Goal: Task Accomplishment & Management: Complete application form

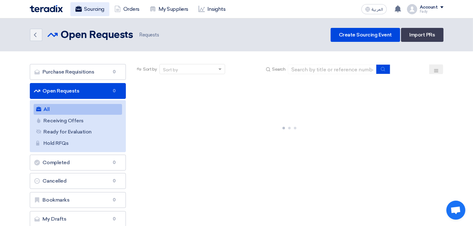
click at [90, 11] on link "Sourcing" at bounding box center [89, 9] width 39 height 14
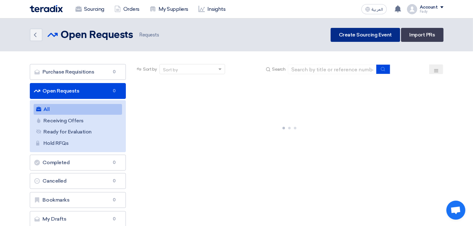
click at [367, 40] on link "Create Sourcing Event" at bounding box center [365, 35] width 69 height 14
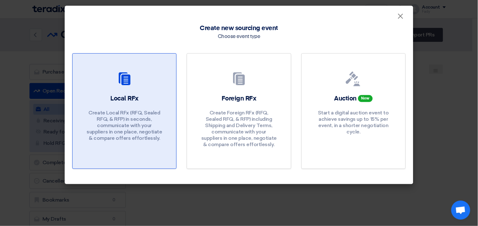
click at [93, 141] on p "Create Local RFx (RFQ, Sealed RFQ, & RFP) in seconds, communicate with your sup…" at bounding box center [125, 126] width 76 height 32
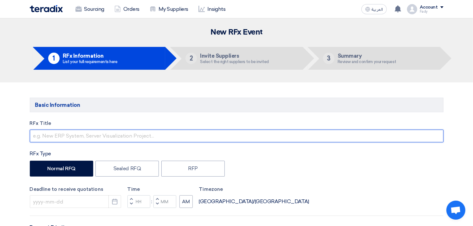
click at [166, 132] on input "text" at bounding box center [237, 136] width 414 height 13
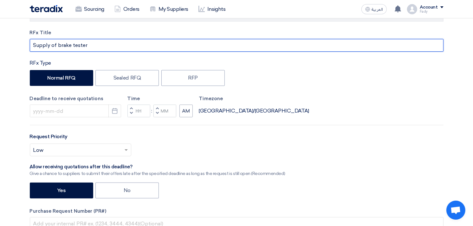
scroll to position [176, 0]
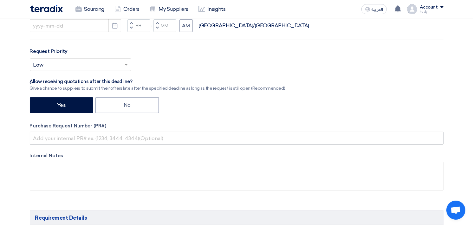
type input "Supply of brake tester"
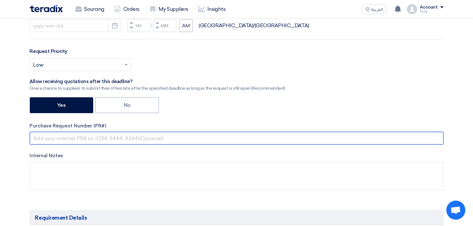
click at [112, 132] on input "text" at bounding box center [237, 138] width 414 height 13
paste input "KAYAN-PR-865-2025"
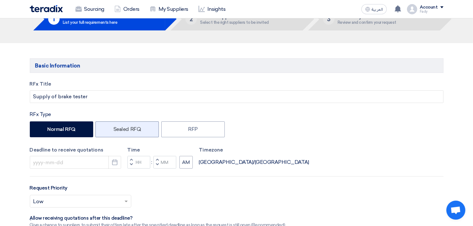
scroll to position [35, 0]
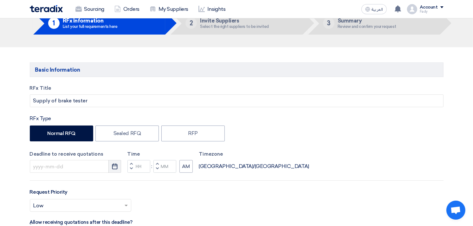
type input "KAYAN-PR-865-2025"
click at [116, 166] on use "button" at bounding box center [114, 167] width 5 height 6
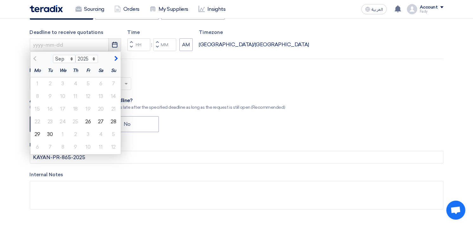
scroll to position [176, 0]
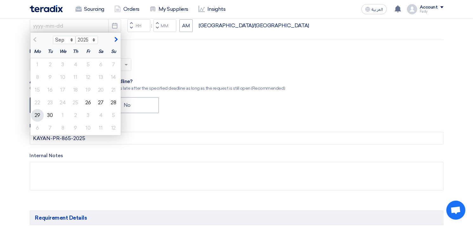
click at [36, 113] on div "29" at bounding box center [37, 115] width 13 height 13
type input "9/29/2025"
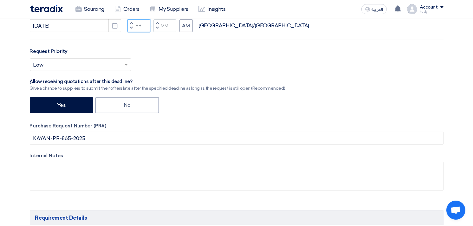
click at [139, 23] on input "Hours" at bounding box center [139, 25] width 23 height 13
type input "03"
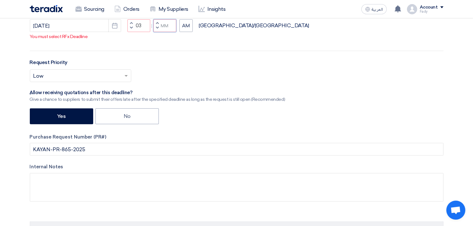
click at [172, 32] on input "Minutes" at bounding box center [165, 25] width 23 height 13
type input "00"
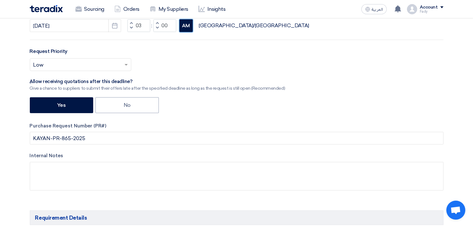
click at [189, 33] on div "RFx Title Supply of brake tester RFx Type Normal RFQ Sealed RFQ RFP Deadline to…" at bounding box center [236, 72] width 423 height 257
click at [188, 24] on button "AM" at bounding box center [186, 25] width 13 height 13
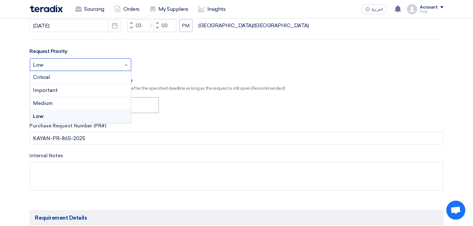
click at [62, 61] on input "text" at bounding box center [77, 65] width 88 height 10
click at [51, 89] on span "Important" at bounding box center [45, 90] width 25 height 6
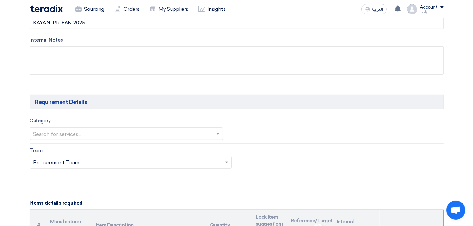
scroll to position [317, 0]
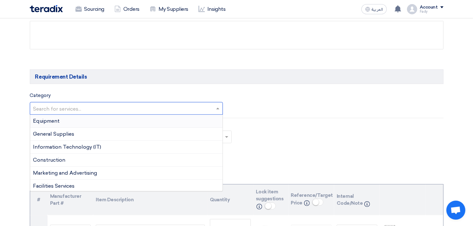
click at [97, 107] on input "text" at bounding box center [123, 109] width 180 height 10
click at [81, 120] on div "Equipment" at bounding box center [126, 121] width 193 height 13
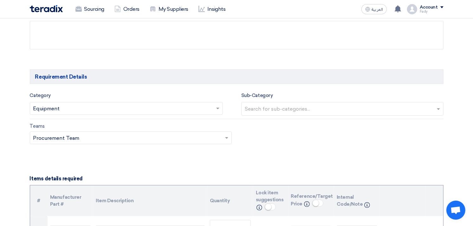
click at [306, 103] on div "Search for sub-categories..." at bounding box center [339, 108] width 194 height 13
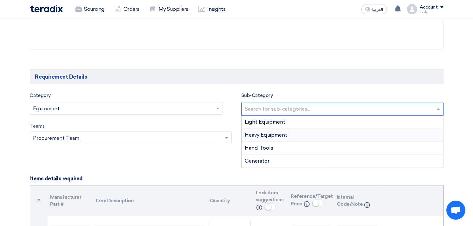
click at [258, 133] on span "Heavy Equipment" at bounding box center [266, 135] width 43 height 6
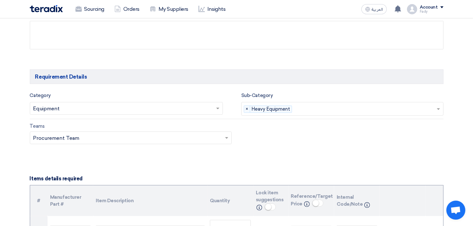
click at [340, 110] on input "text" at bounding box center [366, 109] width 142 height 10
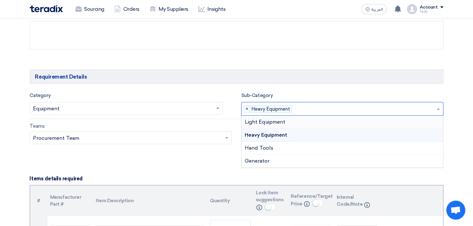
click at [275, 123] on span "Light Equipment" at bounding box center [265, 122] width 41 height 6
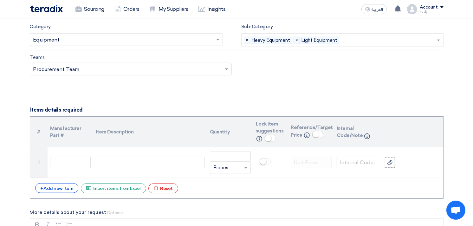
scroll to position [388, 0]
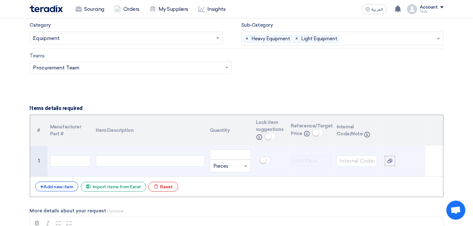
click at [154, 163] on div at bounding box center [150, 160] width 109 height 11
click at [224, 150] on input "number" at bounding box center [230, 155] width 41 height 10
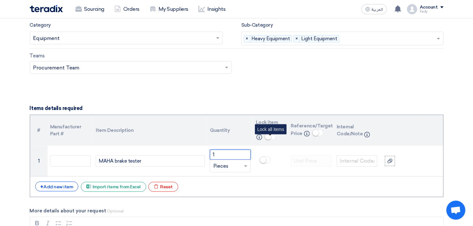
type input "1"
click at [267, 134] on small at bounding box center [268, 137] width 6 height 6
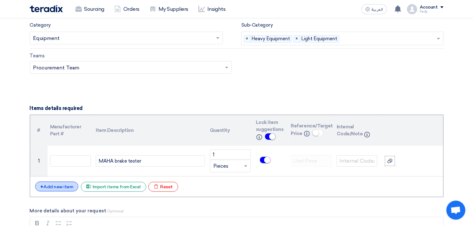
click at [56, 188] on div "+ Add new item" at bounding box center [56, 187] width 43 height 10
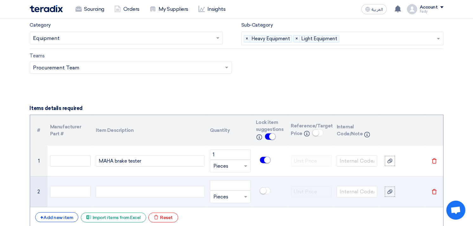
click at [113, 192] on div at bounding box center [150, 191] width 109 height 11
type input "1"
click at [145, 193] on div "Beissbrath" at bounding box center [150, 191] width 109 height 11
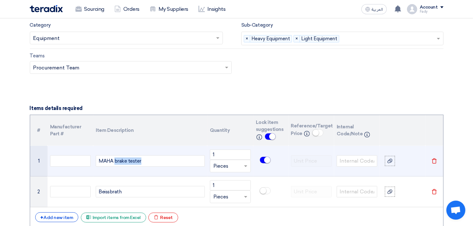
drag, startPoint x: 115, startPoint y: 161, endPoint x: 207, endPoint y: 152, distance: 92.8
click at [207, 152] on tr "1 MAHA brake tester 1 Unit × Pieces Delete" at bounding box center [236, 161] width 413 height 31
copy div "brake tester"
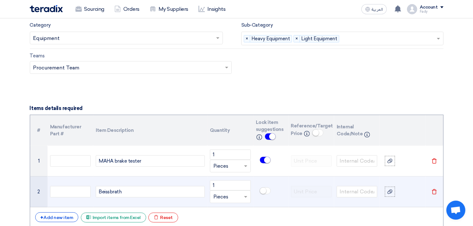
click at [147, 188] on div "Beissbrath" at bounding box center [150, 191] width 109 height 11
click at [264, 187] on span at bounding box center [265, 190] width 11 height 7
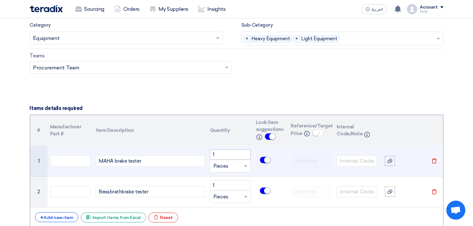
scroll to position [493, 0]
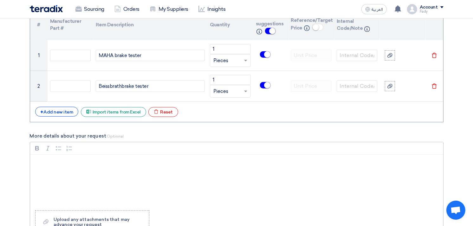
click at [67, 177] on div "Rich Text Editor, main" at bounding box center [236, 180] width 413 height 51
paste div "Rich Text Editor, main"
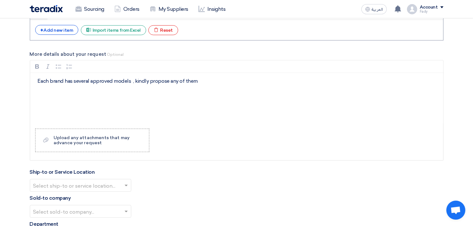
scroll to position [705, 0]
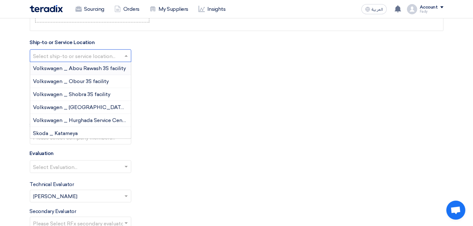
click at [68, 59] on input "text" at bounding box center [77, 56] width 88 height 10
click at [69, 81] on span "Volkswagen _ Obour 3S facility" at bounding box center [71, 81] width 76 height 6
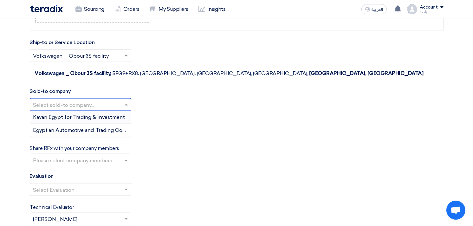
click at [75, 100] on input "text" at bounding box center [77, 105] width 88 height 10
click at [72, 127] on span "Egyptian Automotive and Trading Company" at bounding box center [86, 130] width 106 height 6
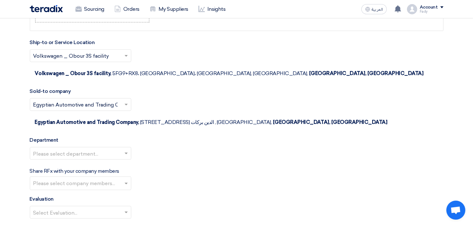
click at [73, 149] on input "text" at bounding box center [77, 154] width 88 height 10
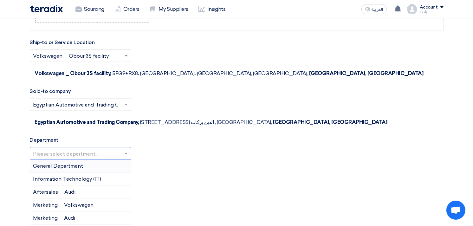
click at [68, 160] on div "General Department" at bounding box center [80, 166] width 101 height 13
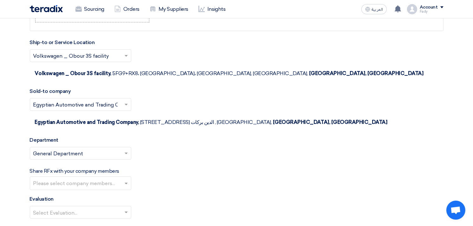
click at [69, 208] on input "text" at bounding box center [77, 213] width 88 height 10
click at [62, 222] on span "100% Price (VAT Included)" at bounding box center [64, 225] width 63 height 6
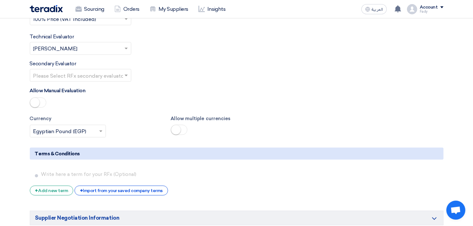
scroll to position [916, 0]
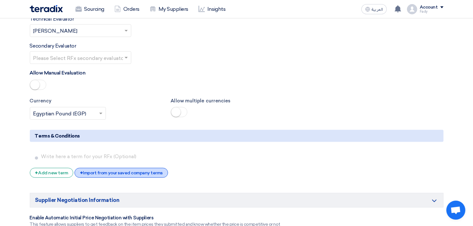
click at [135, 168] on div "+ Import from your saved company terms" at bounding box center [122, 173] width 94 height 10
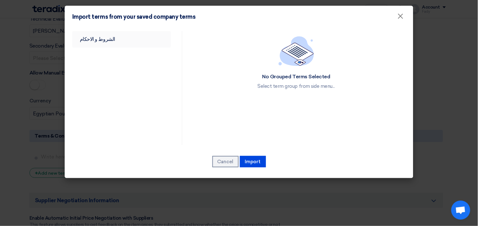
click at [88, 33] on link "الشروط و الاحكام" at bounding box center [121, 39] width 99 height 16
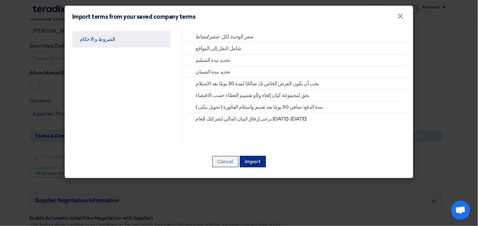
click at [253, 163] on button "Import" at bounding box center [253, 161] width 26 height 11
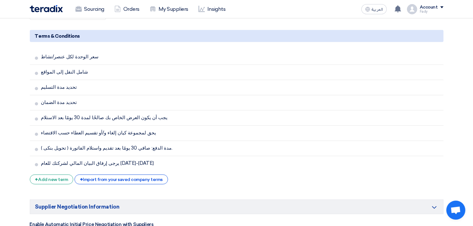
scroll to position [1128, 0]
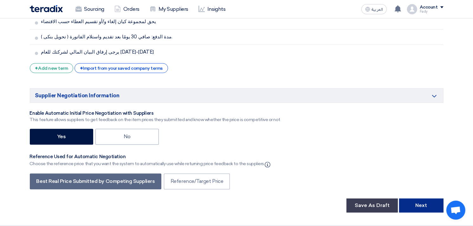
click at [430, 199] on button "Next" at bounding box center [421, 206] width 44 height 14
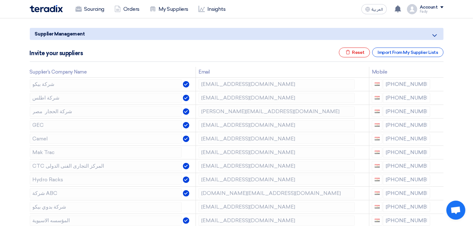
scroll to position [70, 0]
click at [440, 83] on icon at bounding box center [439, 84] width 11 height 11
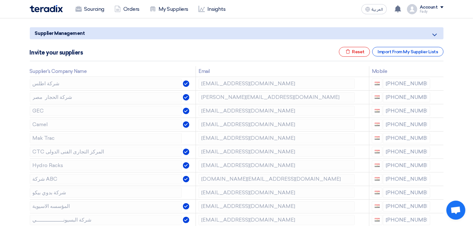
click at [0, 0] on icon at bounding box center [0, 0] width 0 height 0
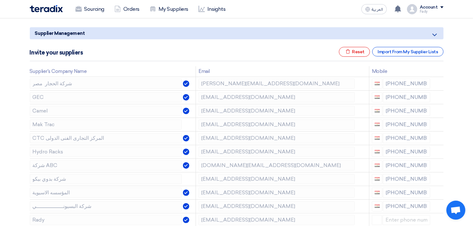
click at [0, 0] on icon at bounding box center [0, 0] width 0 height 0
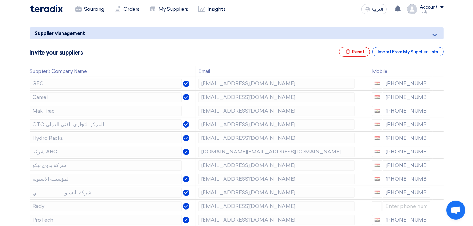
click at [0, 0] on icon at bounding box center [0, 0] width 0 height 0
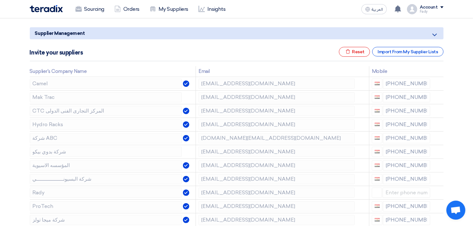
click at [0, 0] on icon at bounding box center [0, 0] width 0 height 0
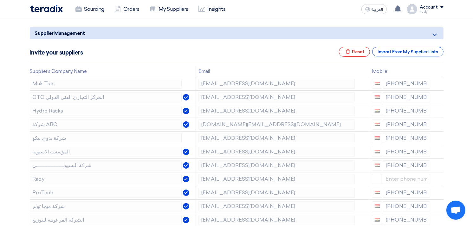
click at [0, 0] on icon at bounding box center [0, 0] width 0 height 0
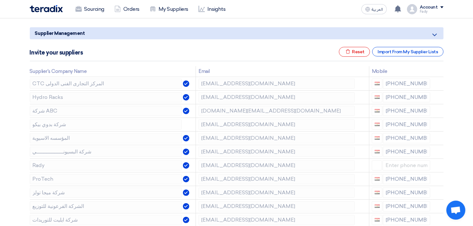
click at [0, 0] on icon at bounding box center [0, 0] width 0 height 0
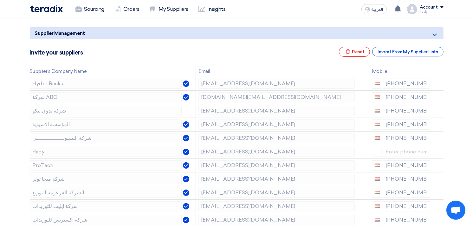
click at [0, 0] on icon at bounding box center [0, 0] width 0 height 0
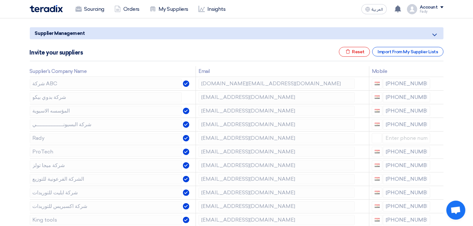
click at [0, 0] on icon at bounding box center [0, 0] width 0 height 0
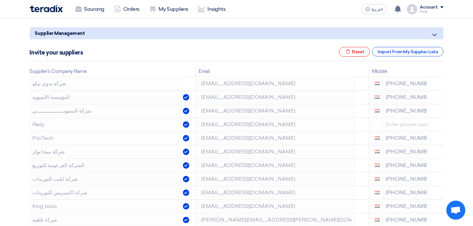
click at [0, 0] on icon at bounding box center [0, 0] width 0 height 0
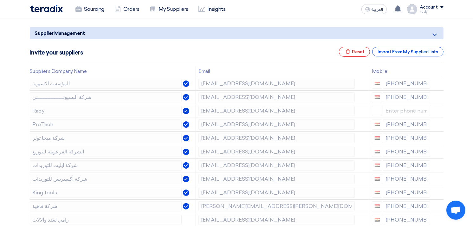
click at [0, 0] on icon at bounding box center [0, 0] width 0 height 0
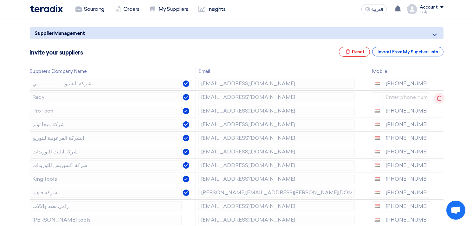
click at [438, 96] on use at bounding box center [439, 97] width 5 height 5
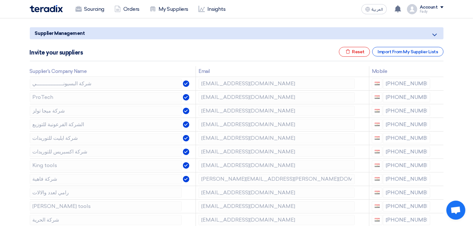
click at [0, 0] on use at bounding box center [0, 0] width 0 height 0
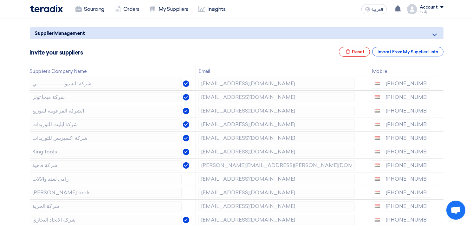
click at [0, 0] on use at bounding box center [0, 0] width 0 height 0
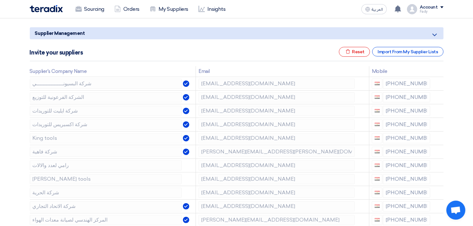
click at [0, 0] on use at bounding box center [0, 0] width 0 height 0
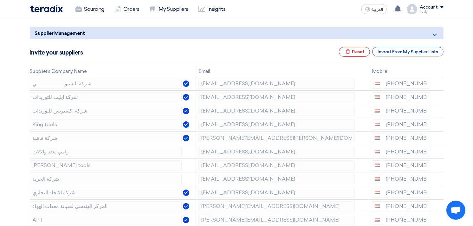
click at [0, 0] on use at bounding box center [0, 0] width 0 height 0
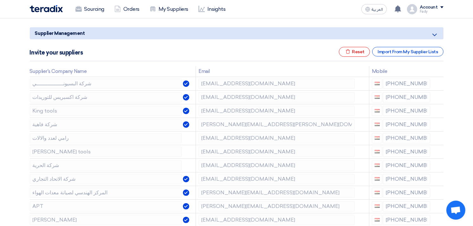
click at [0, 0] on use at bounding box center [0, 0] width 0 height 0
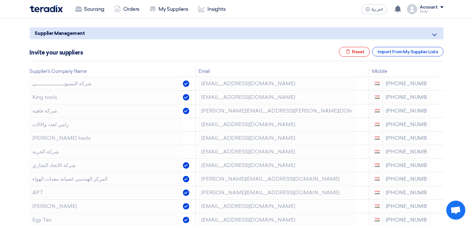
click at [0, 0] on use at bounding box center [0, 0] width 0 height 0
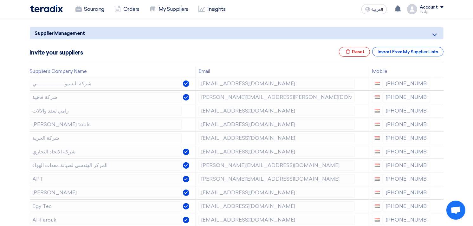
click at [0, 0] on use at bounding box center [0, 0] width 0 height 0
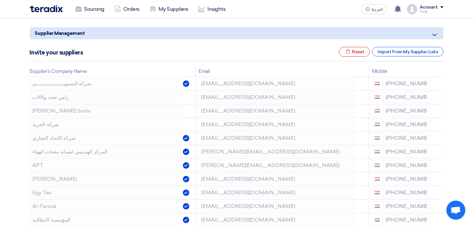
click at [0, 0] on use at bounding box center [0, 0] width 0 height 0
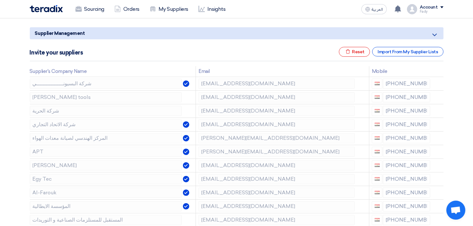
click at [0, 0] on use at bounding box center [0, 0] width 0 height 0
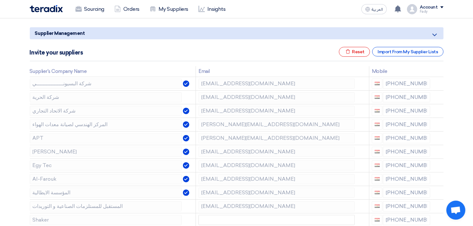
click at [0, 0] on use at bounding box center [0, 0] width 0 height 0
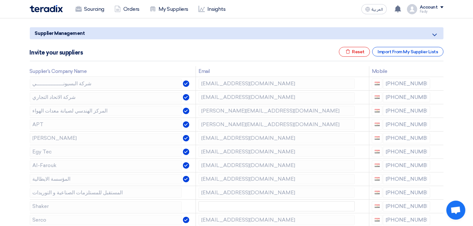
click at [0, 0] on use at bounding box center [0, 0] width 0 height 0
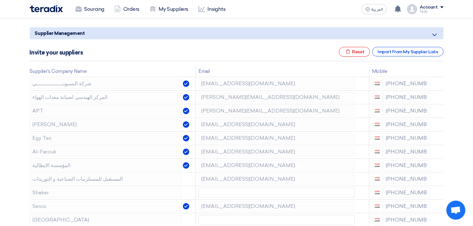
click at [0, 0] on use at bounding box center [0, 0] width 0 height 0
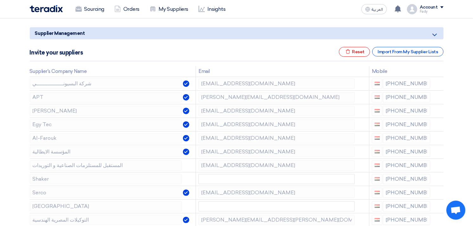
click at [0, 0] on use at bounding box center [0, 0] width 0 height 0
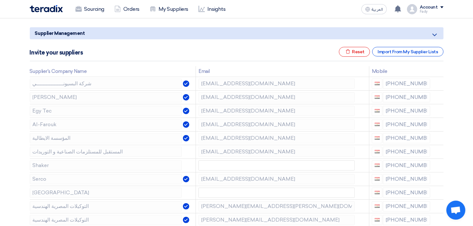
click at [0, 0] on use at bounding box center [0, 0] width 0 height 0
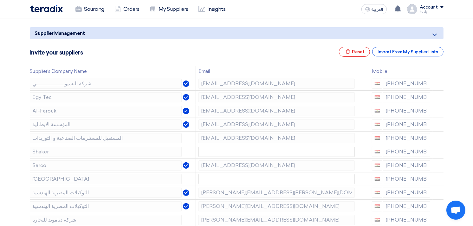
click at [0, 0] on use at bounding box center [0, 0] width 0 height 0
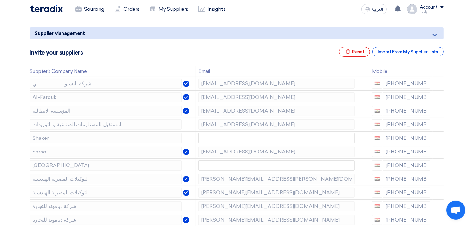
click at [0, 0] on use at bounding box center [0, 0] width 0 height 0
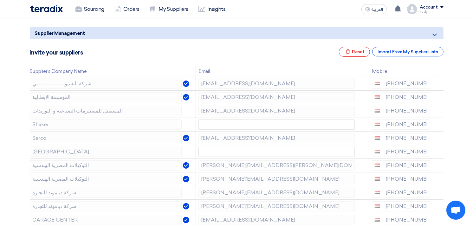
click at [0, 0] on use at bounding box center [0, 0] width 0 height 0
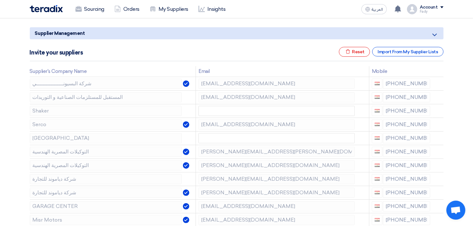
click at [0, 0] on use at bounding box center [0, 0] width 0 height 0
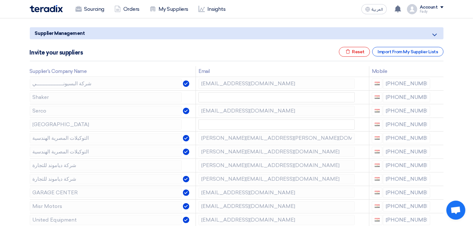
click at [0, 0] on use at bounding box center [0, 0] width 0 height 0
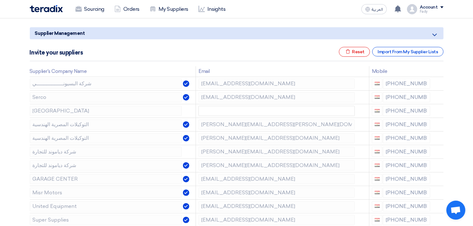
click at [0, 0] on use at bounding box center [0, 0] width 0 height 0
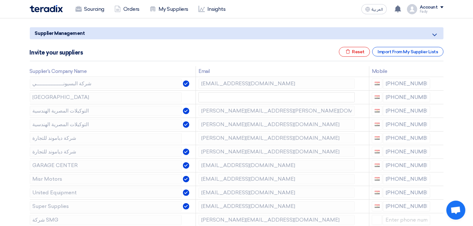
click at [0, 0] on use at bounding box center [0, 0] width 0 height 0
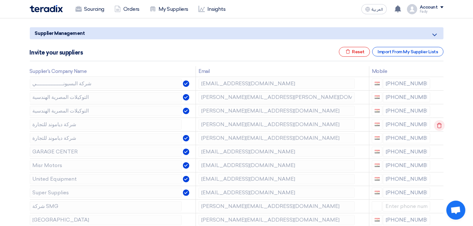
click at [438, 123] on use at bounding box center [439, 125] width 5 height 5
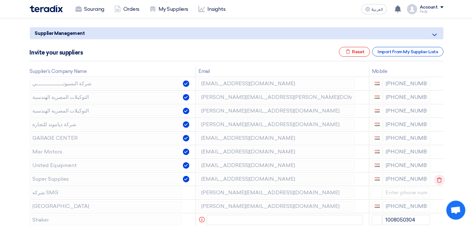
click at [437, 182] on use at bounding box center [439, 179] width 5 height 5
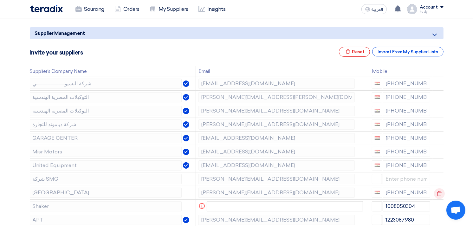
click at [437, 193] on icon at bounding box center [439, 193] width 11 height 11
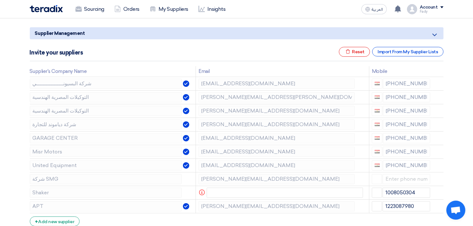
click at [0, 0] on icon at bounding box center [0, 0] width 0 height 0
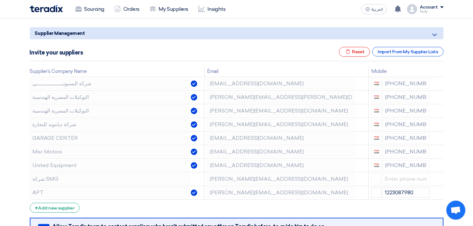
click at [0, 0] on icon at bounding box center [0, 0] width 0 height 0
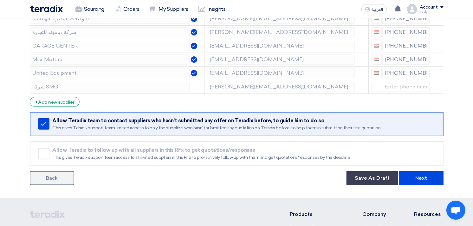
scroll to position [246, 0]
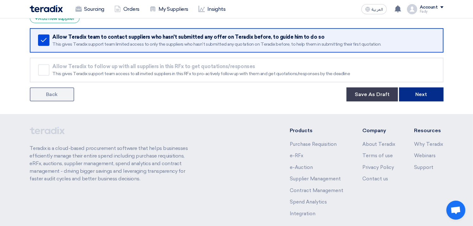
click at [429, 93] on button "Next" at bounding box center [421, 95] width 44 height 14
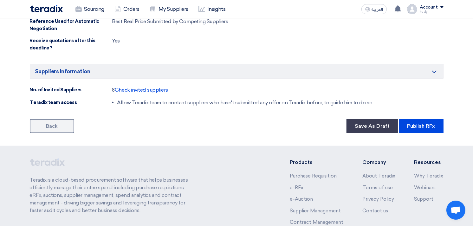
scroll to position [560, 0]
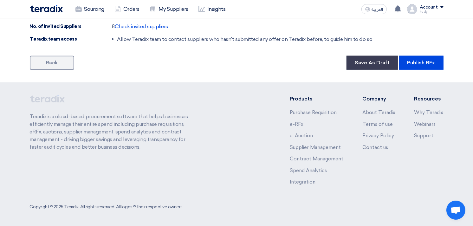
click at [424, 63] on button "Publish RFx" at bounding box center [421, 63] width 44 height 14
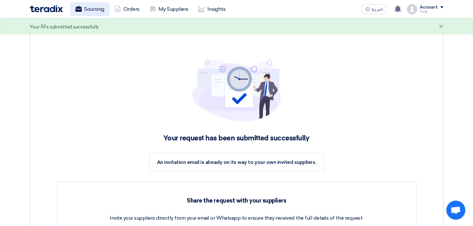
click at [86, 14] on link "Sourcing" at bounding box center [89, 9] width 39 height 14
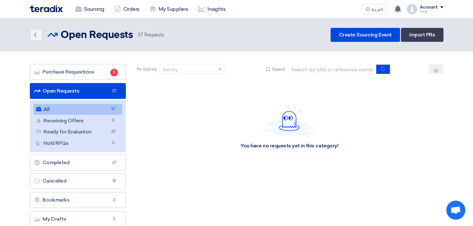
click at [67, 109] on link "All All 37" at bounding box center [78, 109] width 89 height 11
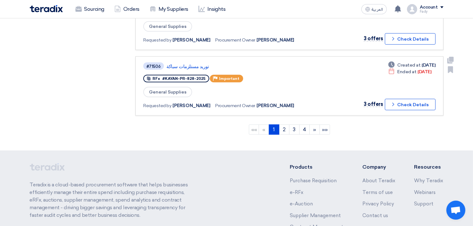
scroll to position [670, 0]
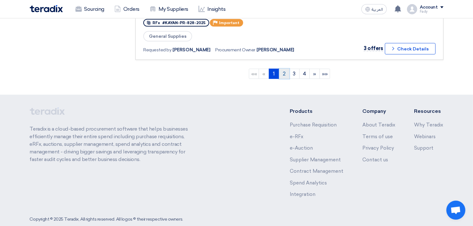
click at [284, 69] on link "2" at bounding box center [284, 74] width 10 height 10
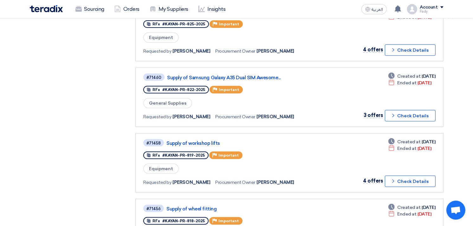
scroll to position [211, 0]
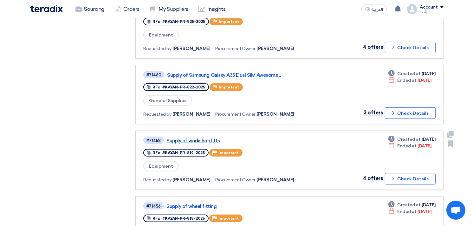
click at [177, 138] on link "Supply of workshop lifts" at bounding box center [246, 141] width 159 height 6
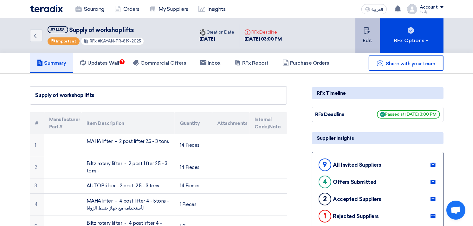
click at [373, 27] on button "Edit" at bounding box center [368, 35] width 25 height 35
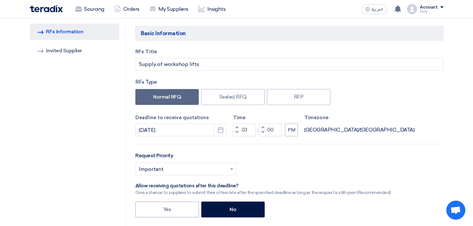
scroll to position [106, 0]
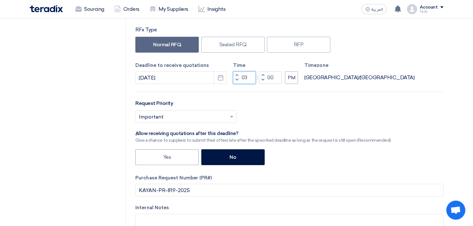
click at [244, 77] on input "03" at bounding box center [244, 77] width 23 height 13
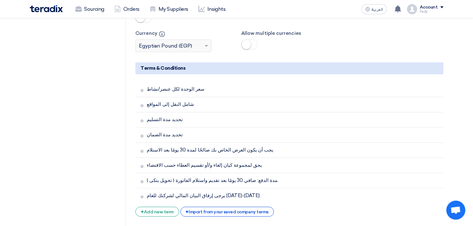
scroll to position [1374, 0]
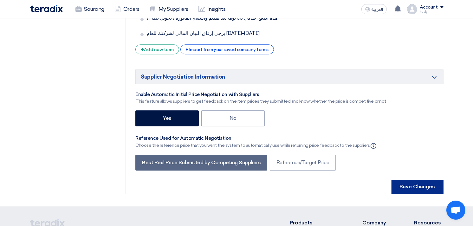
type input "06"
click at [419, 180] on button "Save Changes" at bounding box center [418, 187] width 52 height 14
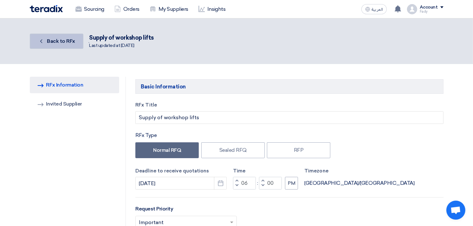
click at [64, 36] on link "Back Back to RFx" at bounding box center [57, 41] width 54 height 15
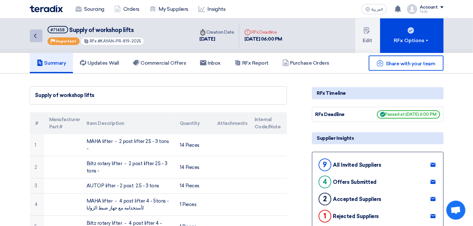
click at [36, 34] on icon "Back" at bounding box center [35, 36] width 8 height 8
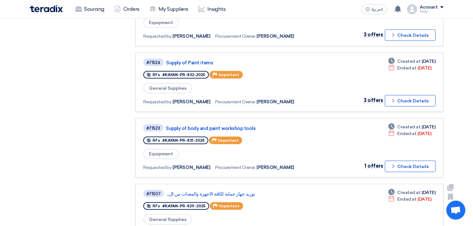
scroll to position [388, 0]
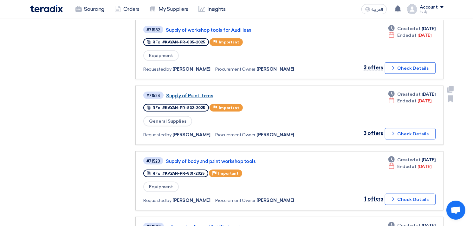
click at [194, 93] on link "Supply of Paint items" at bounding box center [245, 96] width 159 height 6
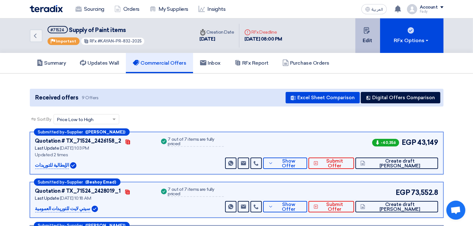
click at [365, 33] on button "Edit" at bounding box center [368, 35] width 25 height 35
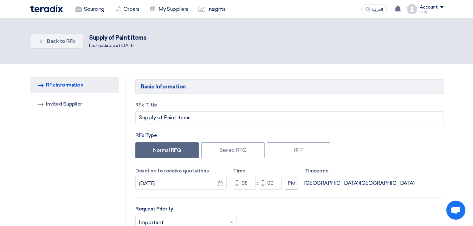
scroll to position [35, 0]
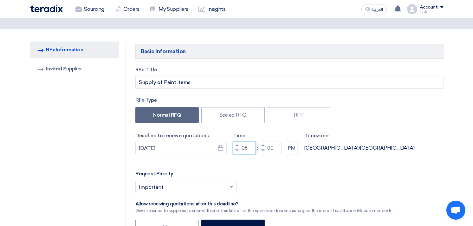
click at [245, 148] on input "08" at bounding box center [244, 148] width 23 height 13
type input "05"
click at [272, 148] on input "00" at bounding box center [270, 148] width 23 height 13
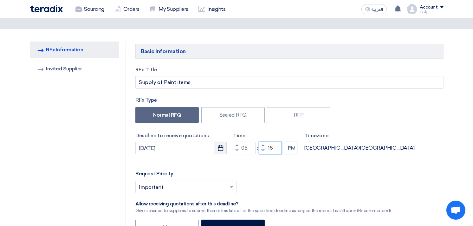
type input "15"
click at [220, 147] on icon "Pick a date" at bounding box center [221, 148] width 6 height 6
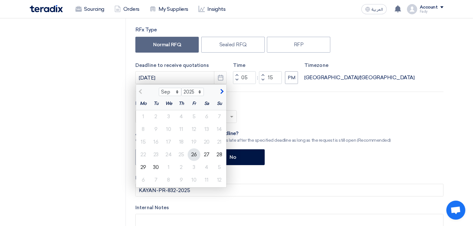
click at [193, 154] on div "26" at bounding box center [194, 154] width 13 height 13
type input "[DATE]"
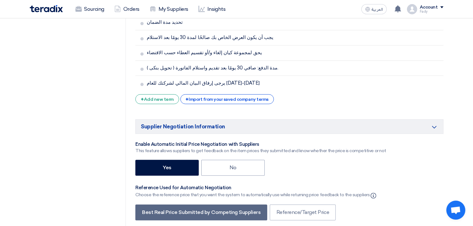
scroll to position [1339, 0]
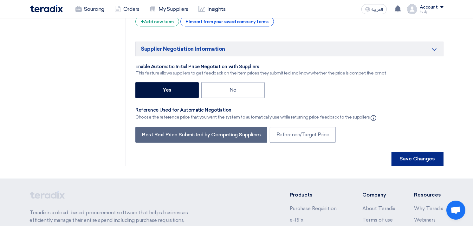
click at [428, 152] on button "Save Changes" at bounding box center [418, 159] width 52 height 14
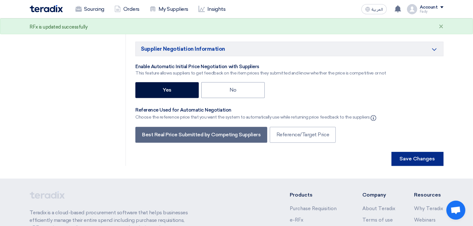
scroll to position [0, 0]
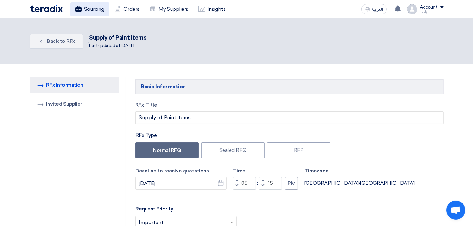
click at [83, 5] on link "Sourcing" at bounding box center [89, 9] width 39 height 14
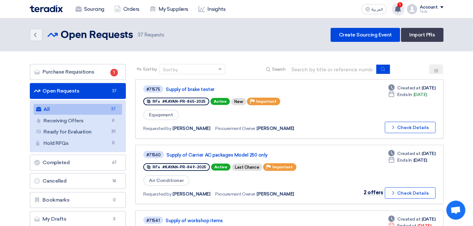
click at [400, 8] on use at bounding box center [398, 8] width 6 height 7
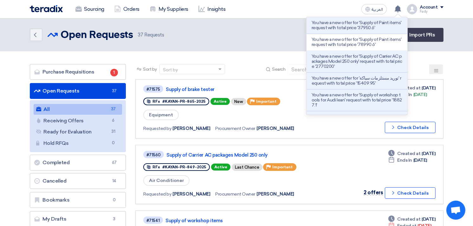
click at [386, 26] on p "You have a new offer for 'Supply of Paint items' request with total price '3795…" at bounding box center [357, 25] width 91 height 10
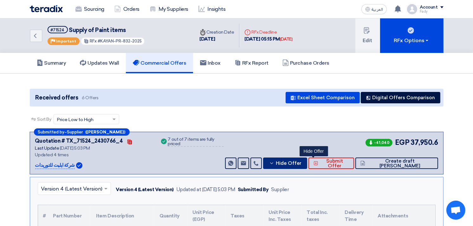
click at [302, 161] on span "Hide Offer" at bounding box center [289, 163] width 26 height 5
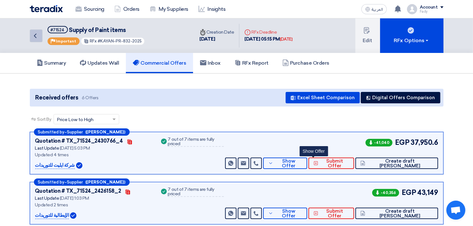
click at [38, 36] on icon "Back" at bounding box center [35, 36] width 8 height 8
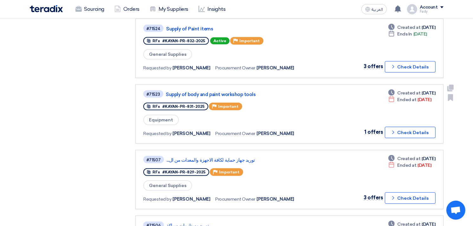
scroll to position [493, 0]
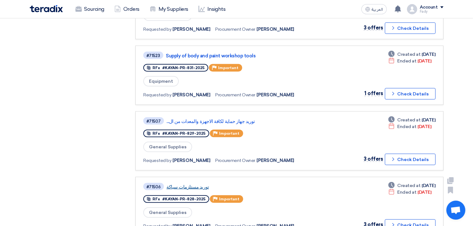
click at [181, 184] on link "توريد مستلزمات سباكة" at bounding box center [246, 187] width 159 height 6
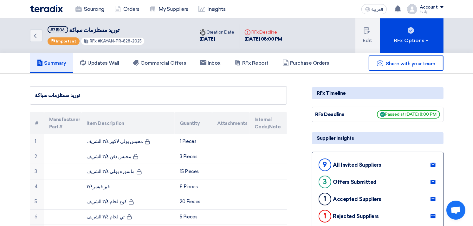
drag, startPoint x: 99, startPoint y: 39, endPoint x: 145, endPoint y: 43, distance: 46.5
click at [145, 43] on div "Back #71506 توريد مستلزمات سباكة Priority Important RFx #KAYAN-PR-828-2025" at bounding box center [112, 35] width 165 height 35
copy span "KAYAN-PR-828-2025"
click at [36, 37] on icon "Back" at bounding box center [35, 36] width 8 height 8
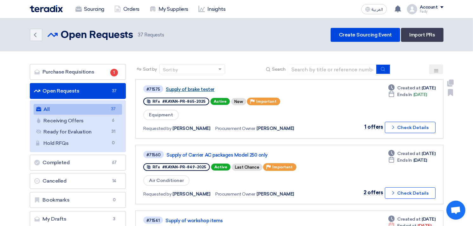
click at [183, 89] on link "Supply of brake tester" at bounding box center [245, 90] width 159 height 6
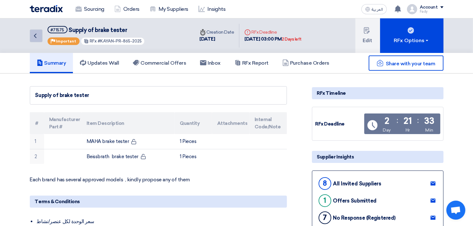
click at [39, 36] on link "Back" at bounding box center [36, 36] width 13 height 13
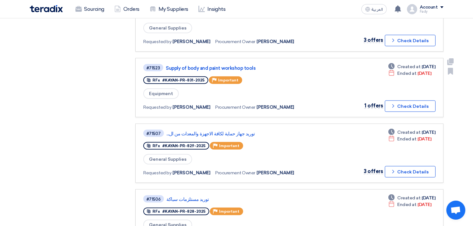
scroll to position [493, 0]
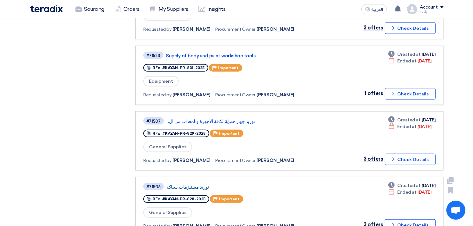
click at [187, 184] on link "توريد مستلزمات سباكة" at bounding box center [246, 187] width 159 height 6
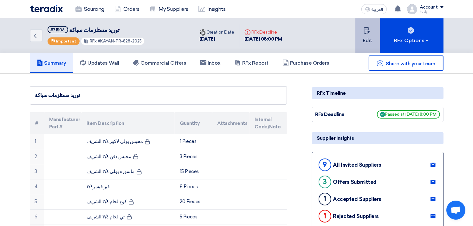
click at [370, 37] on button "Edit" at bounding box center [368, 35] width 25 height 35
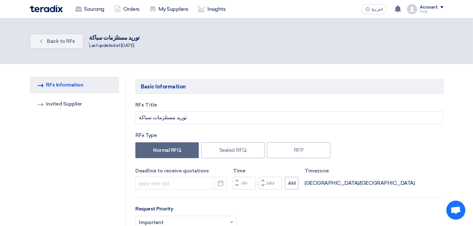
type input "[DATE]"
type input "08"
type input "00"
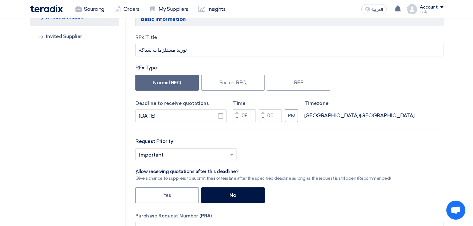
scroll to position [70, 0]
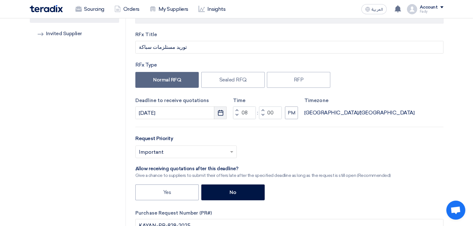
click at [224, 113] on button "Pick a date" at bounding box center [220, 113] width 13 height 13
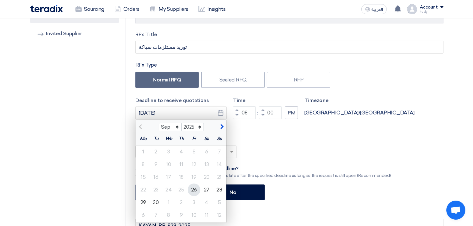
click at [193, 188] on div "26" at bounding box center [194, 190] width 13 height 13
type input "[DATE]"
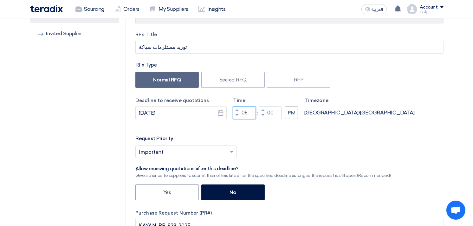
click at [247, 111] on input "08" at bounding box center [244, 113] width 23 height 13
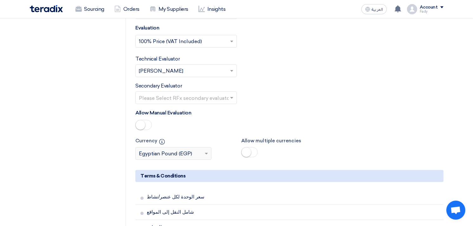
scroll to position [2035, 0]
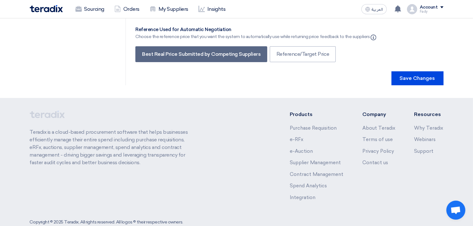
type input "06"
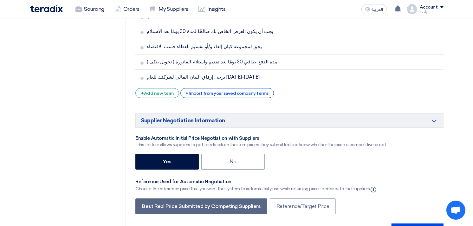
scroll to position [2000, 0]
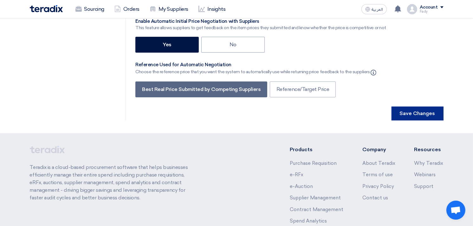
click at [411, 107] on button "Save Changes" at bounding box center [418, 114] width 52 height 14
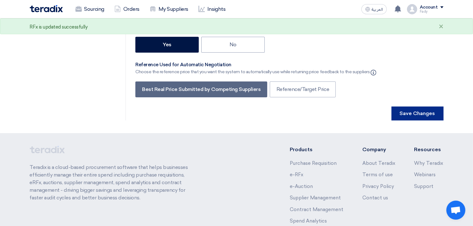
scroll to position [0, 0]
